Goal: Task Accomplishment & Management: Use online tool/utility

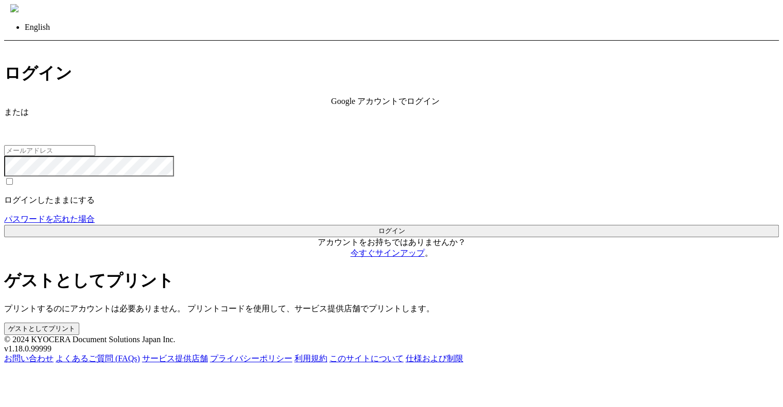
click at [331, 106] on span "Google アカウントでログイン" at bounding box center [385, 101] width 109 height 9
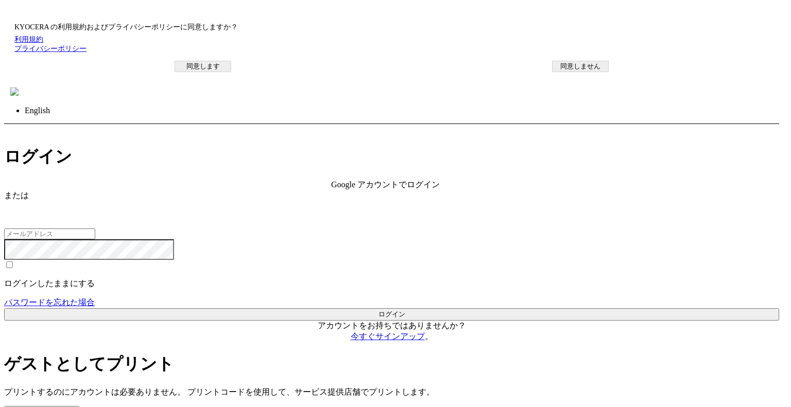
click at [231, 72] on button "同意します" at bounding box center [202, 66] width 57 height 11
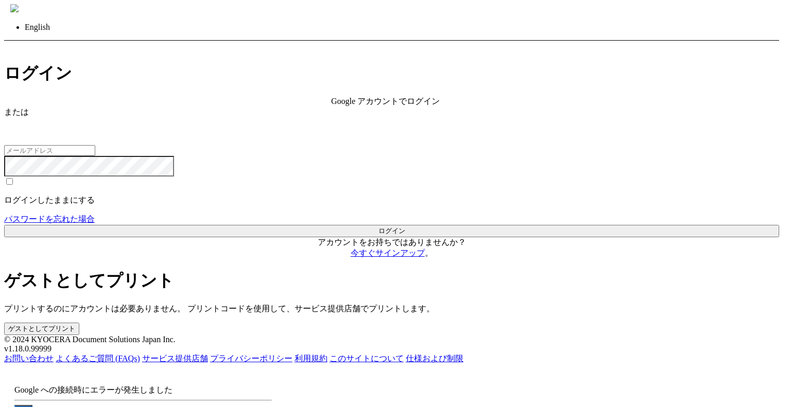
click at [32, 405] on button "OK" at bounding box center [23, 410] width 18 height 11
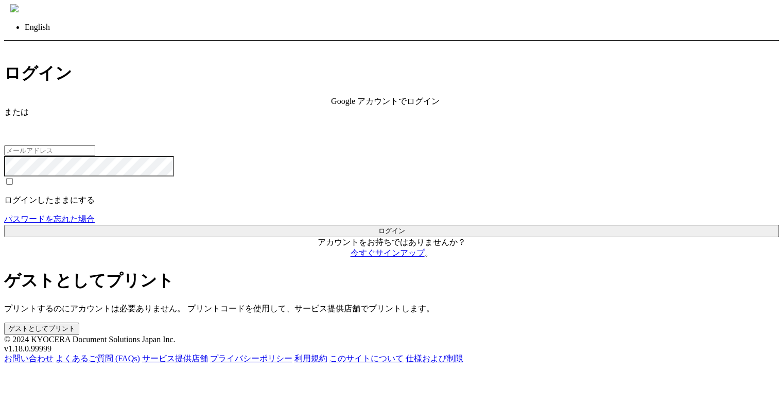
click at [331, 106] on span "Google アカウントでログイン" at bounding box center [385, 101] width 109 height 9
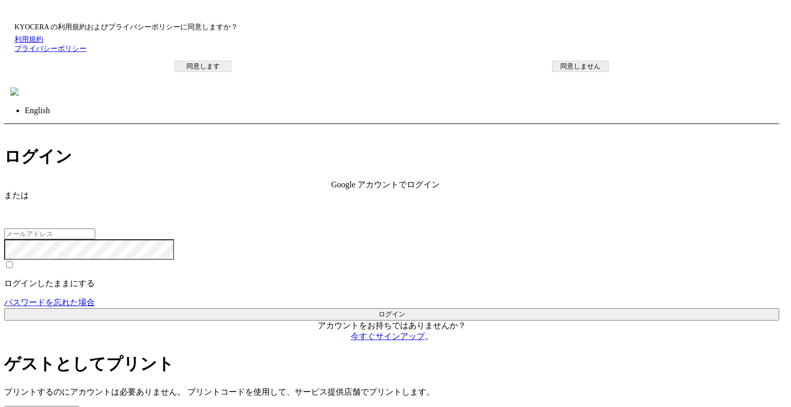
click at [231, 72] on button "同意します" at bounding box center [202, 66] width 57 height 11
